Goal: Navigation & Orientation: Find specific page/section

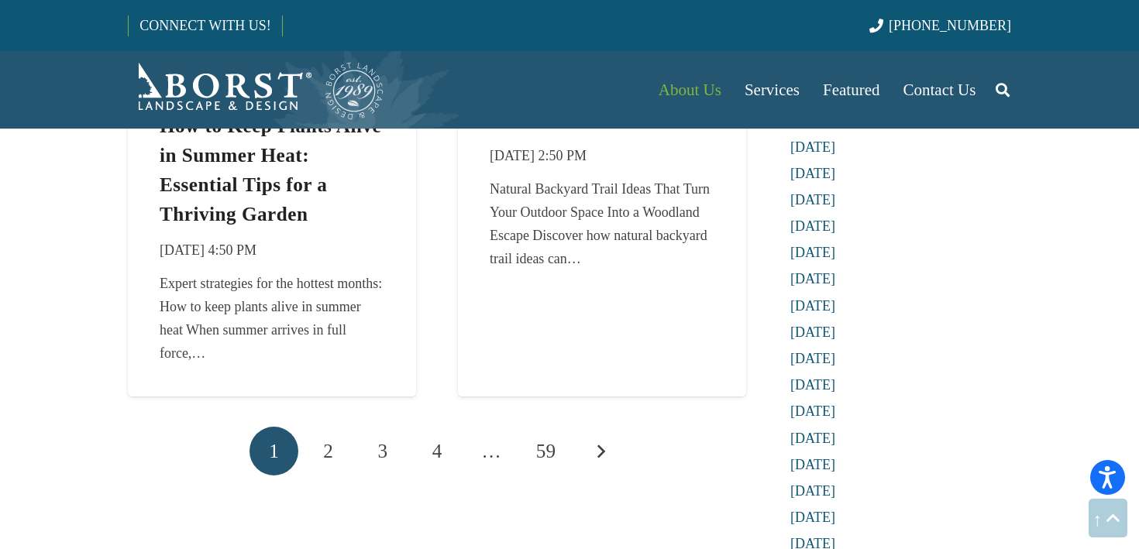
scroll to position [2674, 0]
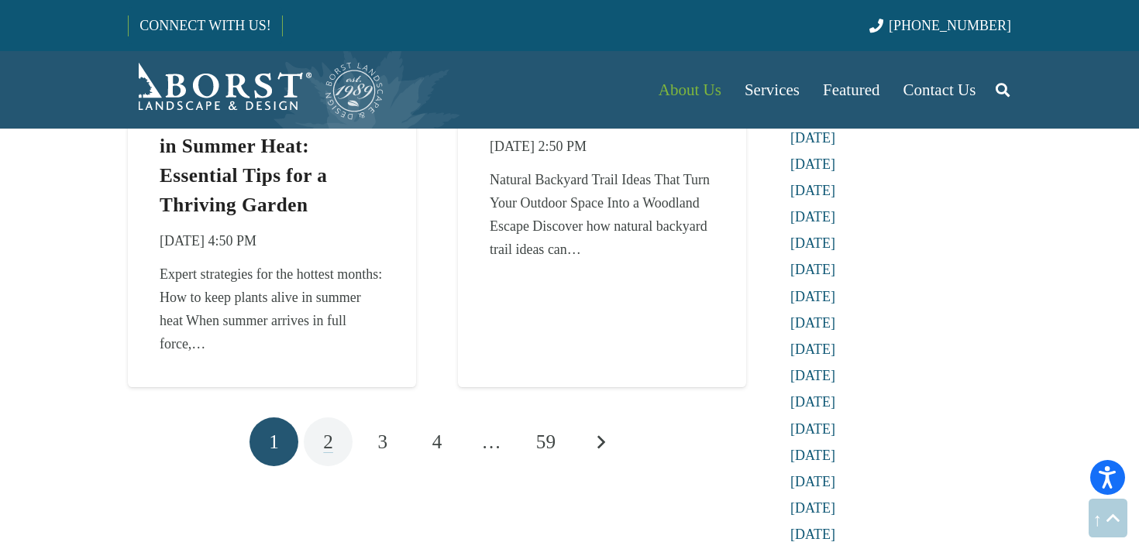
click at [327, 444] on span "2" at bounding box center [328, 441] width 10 height 21
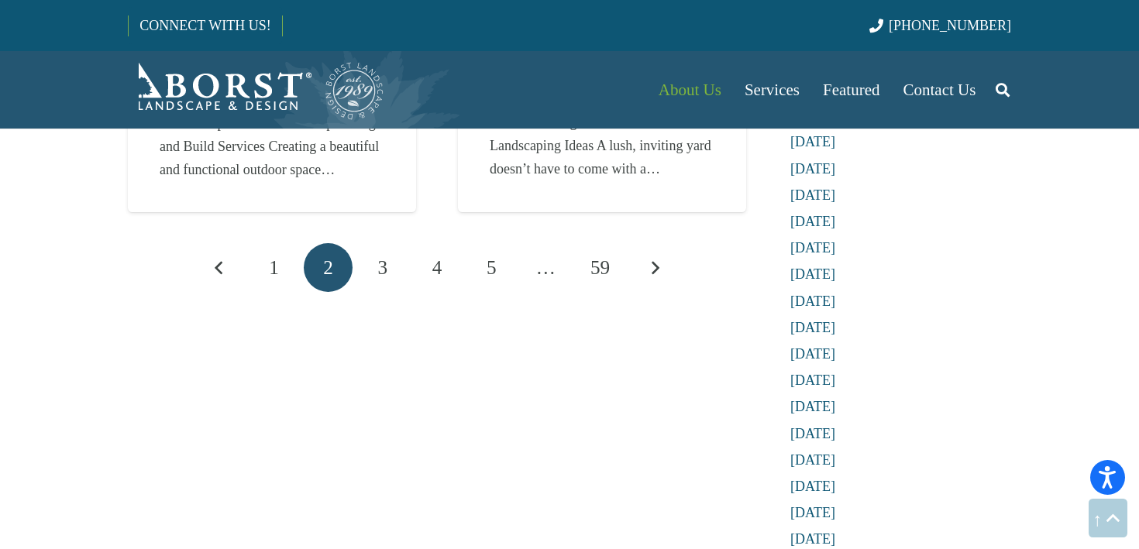
scroll to position [2802, 0]
click at [378, 267] on span "3" at bounding box center [383, 266] width 10 height 21
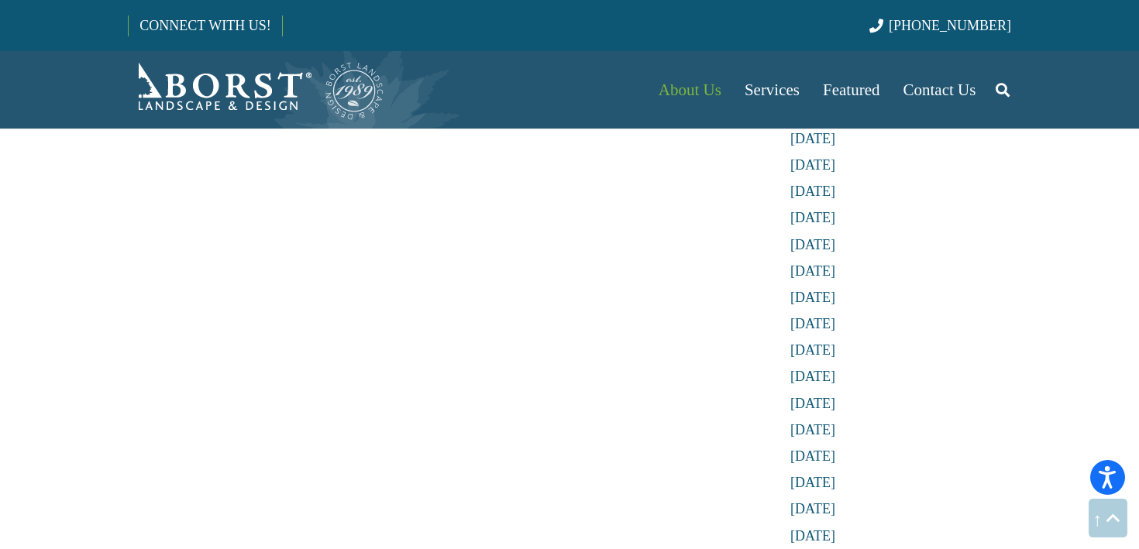
scroll to position [2994, 0]
